Goal: Use online tool/utility: Utilize a website feature to perform a specific function

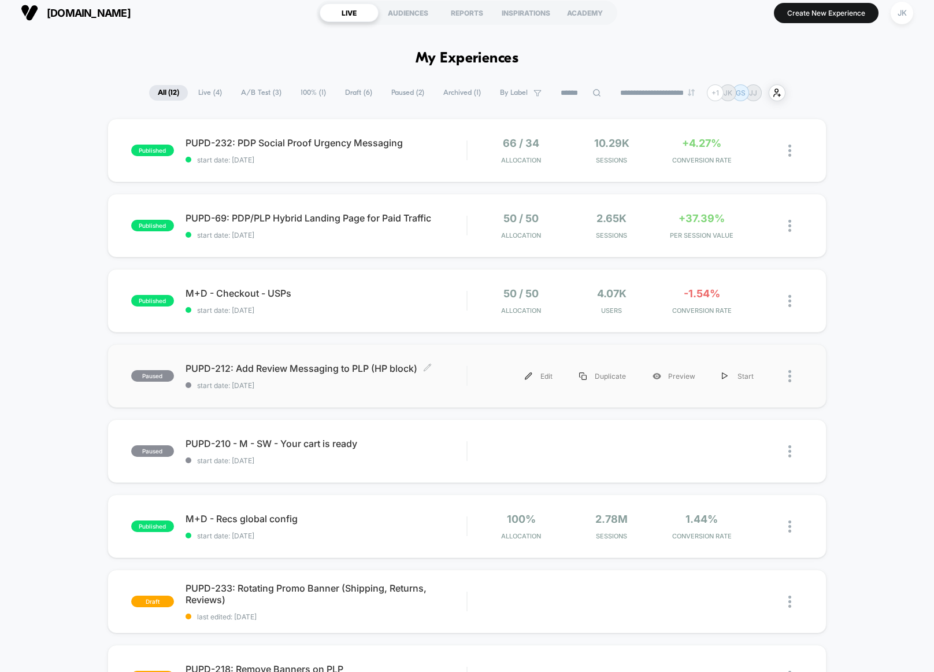
scroll to position [9, 0]
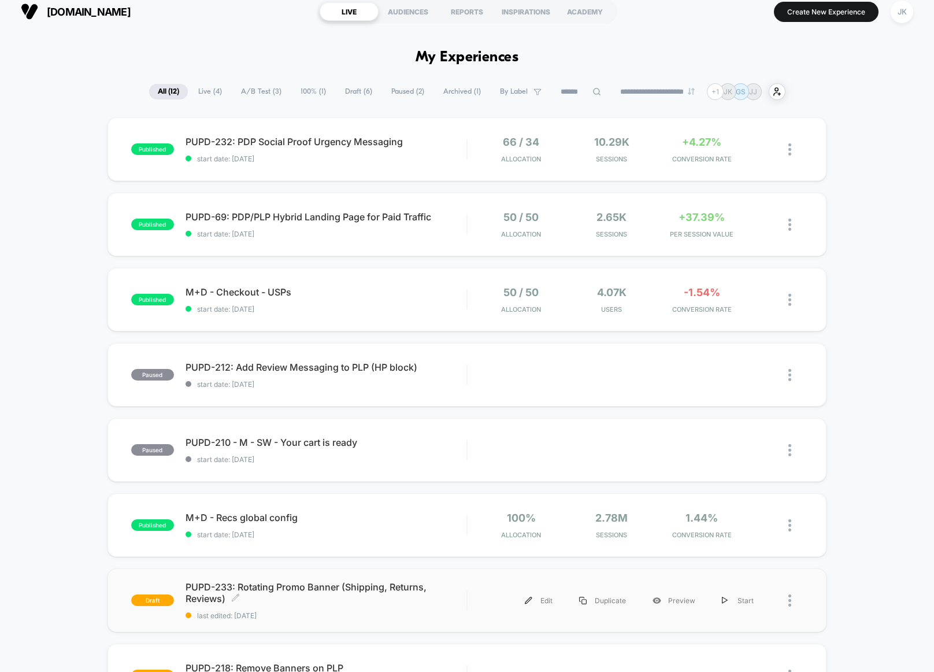
click at [399, 602] on span "PUPD-233: Rotating Promo Banner (Shipping, Returns, Reviews) Click to edit expe…" at bounding box center [326, 592] width 281 height 23
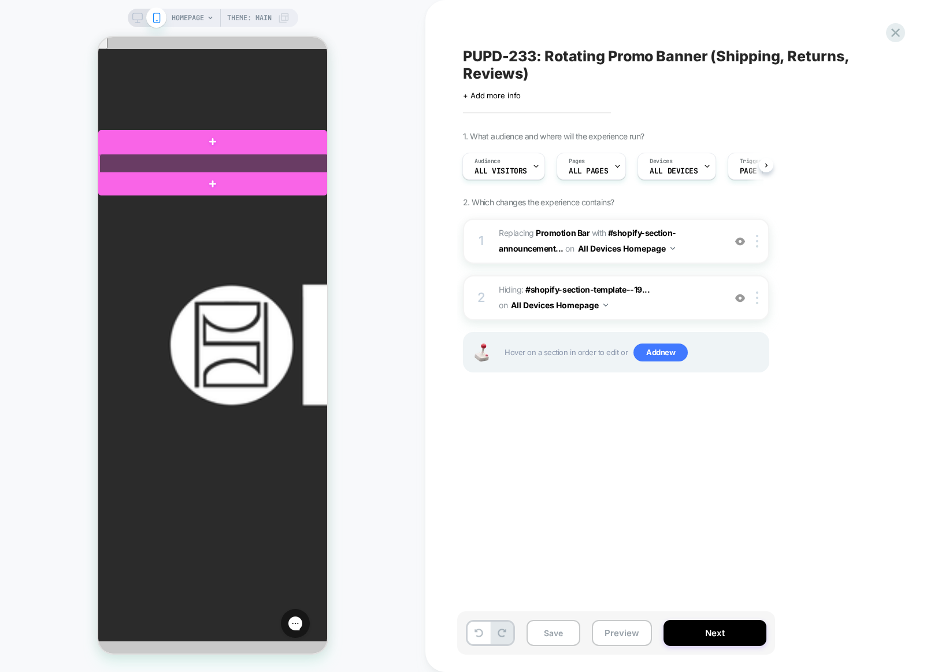
click at [298, 161] on div at bounding box center [213, 164] width 229 height 20
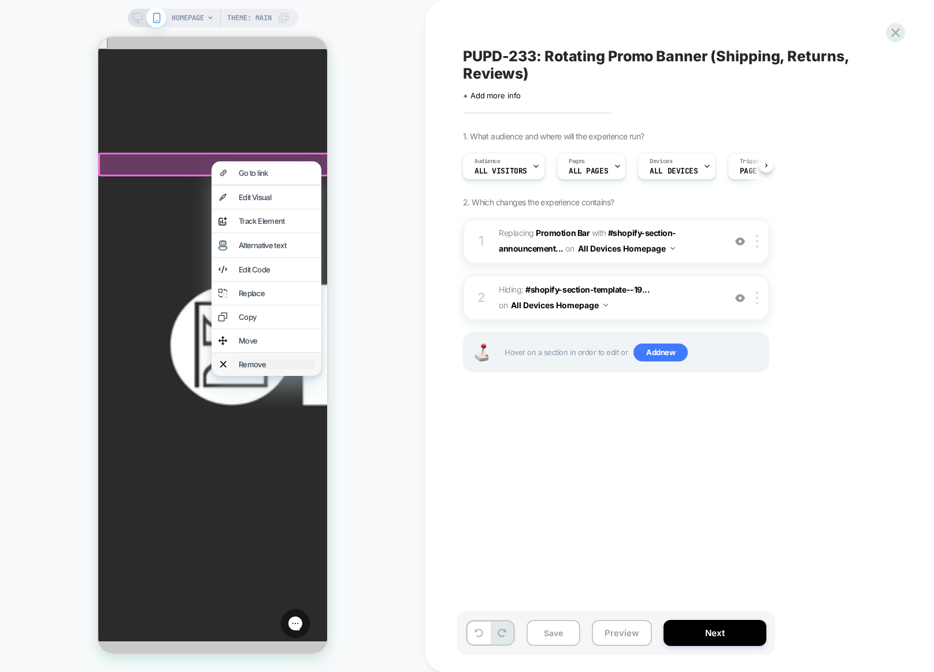
click at [258, 369] on div "Remove" at bounding box center [277, 364] width 76 height 9
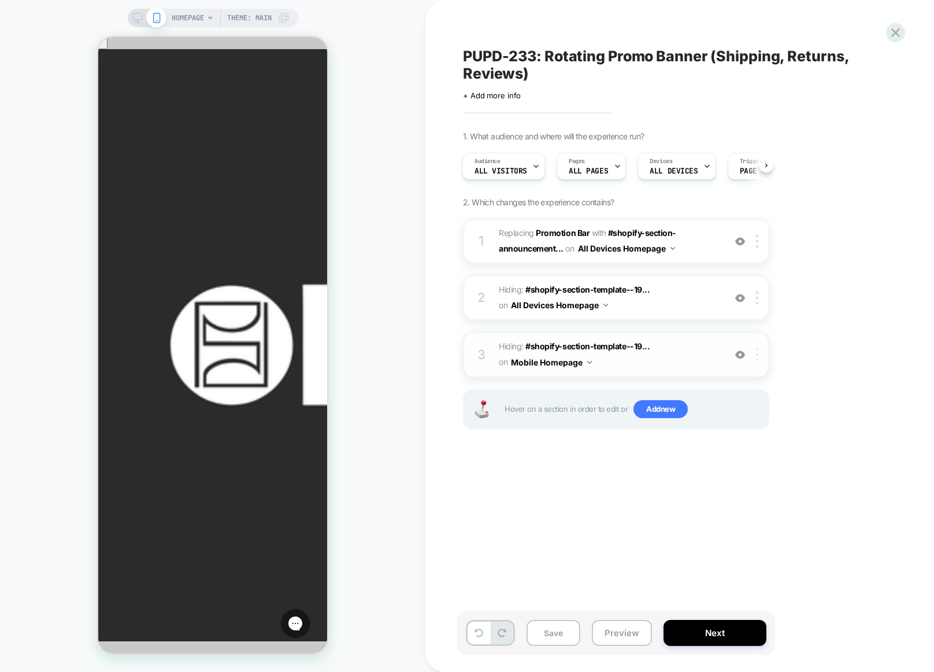
click at [759, 357] on div at bounding box center [759, 354] width 19 height 13
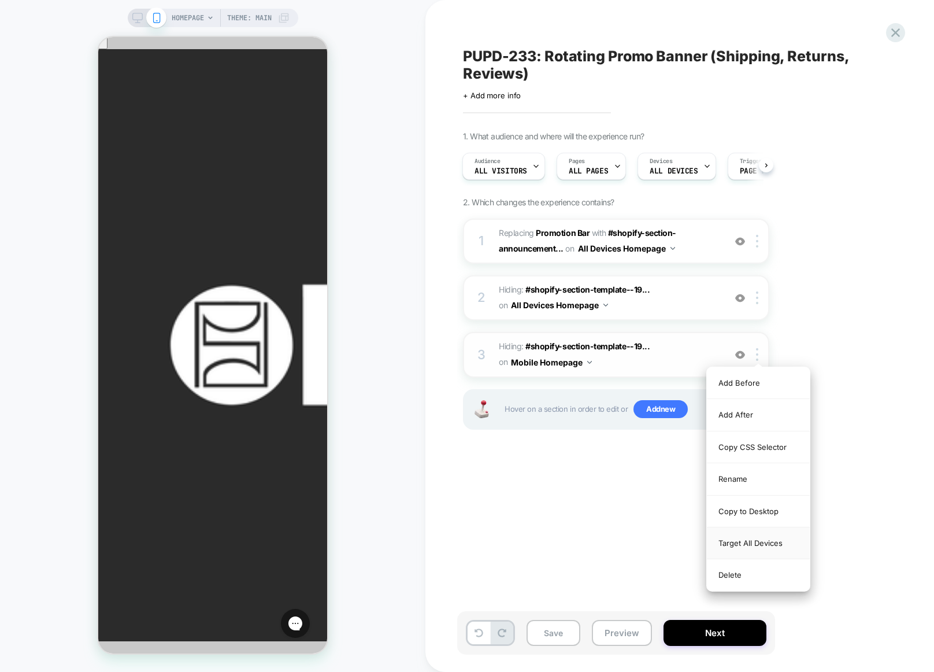
click at [760, 539] on div "Target All Devices" at bounding box center [758, 543] width 103 height 32
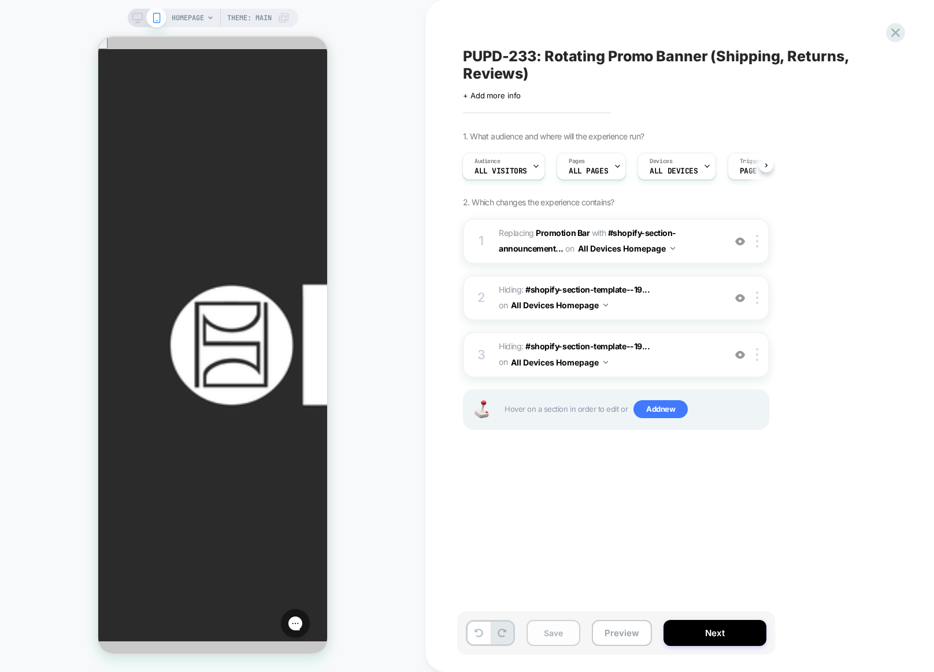
click at [550, 634] on button "Save" at bounding box center [554, 633] width 54 height 26
click at [740, 295] on img at bounding box center [740, 298] width 10 height 10
click at [760, 302] on div at bounding box center [759, 297] width 19 height 13
click at [754, 422] on div "Delete" at bounding box center [758, 421] width 103 height 31
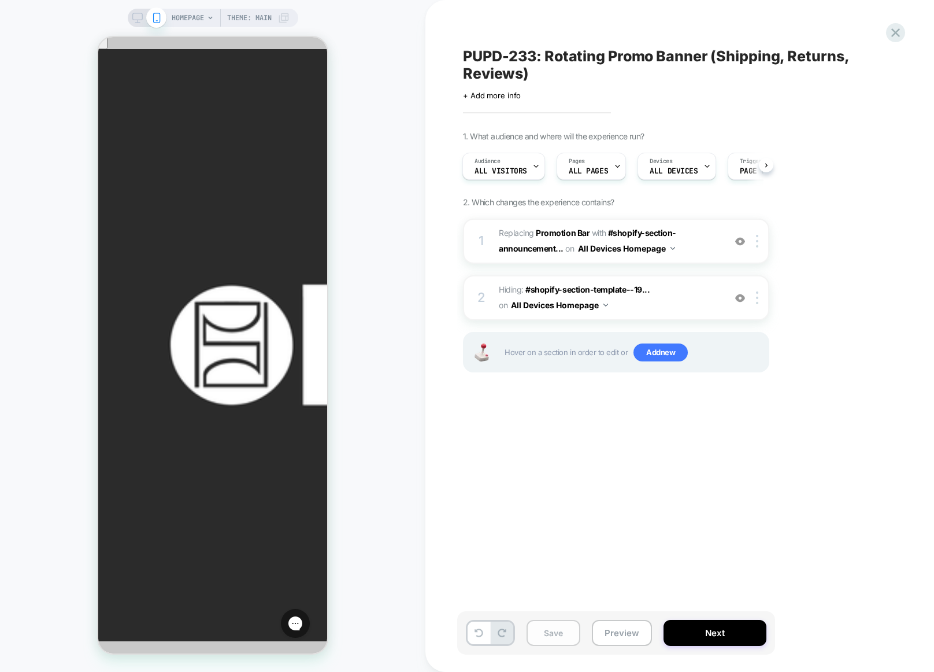
click at [551, 641] on button "Save" at bounding box center [554, 633] width 54 height 26
click at [615, 634] on button "Preview" at bounding box center [622, 633] width 60 height 26
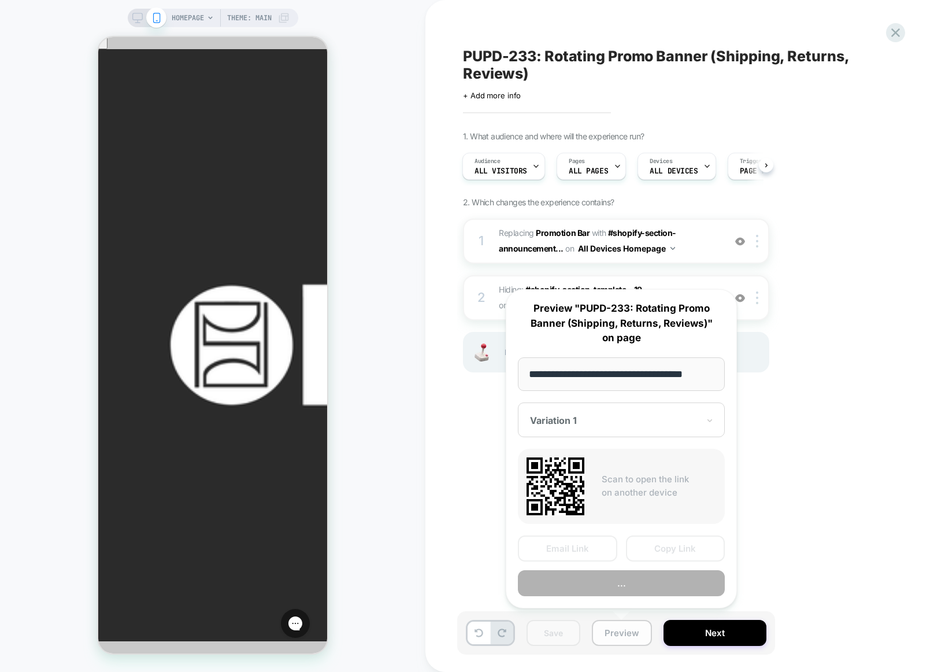
scroll to position [0, 10]
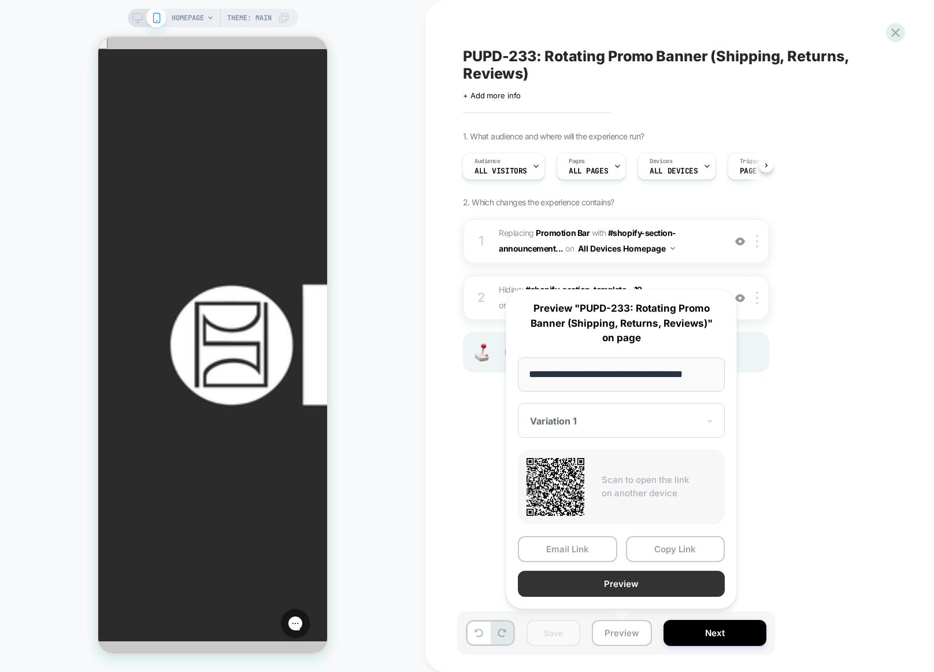
click at [653, 578] on button "Preview" at bounding box center [621, 584] width 207 height 26
